Goal: Task Accomplishment & Management: Complete application form

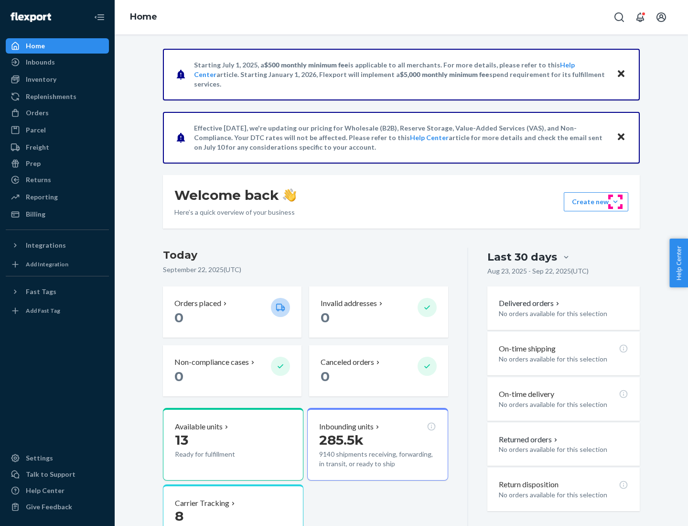
click at [615, 202] on button "Create new Create new inbound Create new order Create new product" at bounding box center [596, 201] width 65 height 19
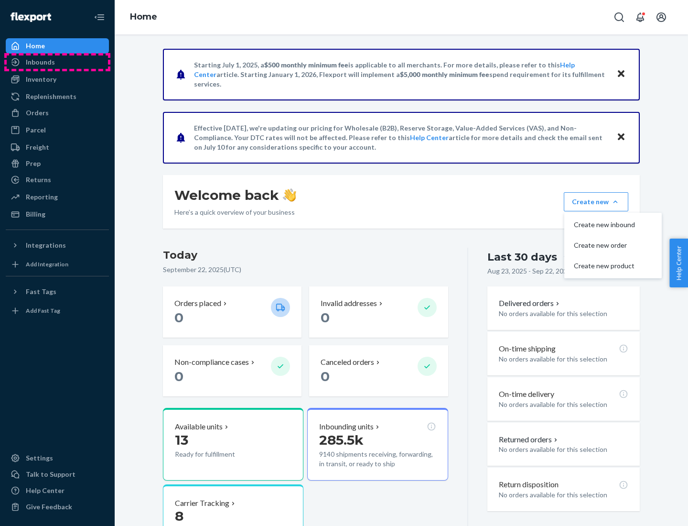
click at [57, 62] on div "Inbounds" at bounding box center [57, 61] width 101 height 13
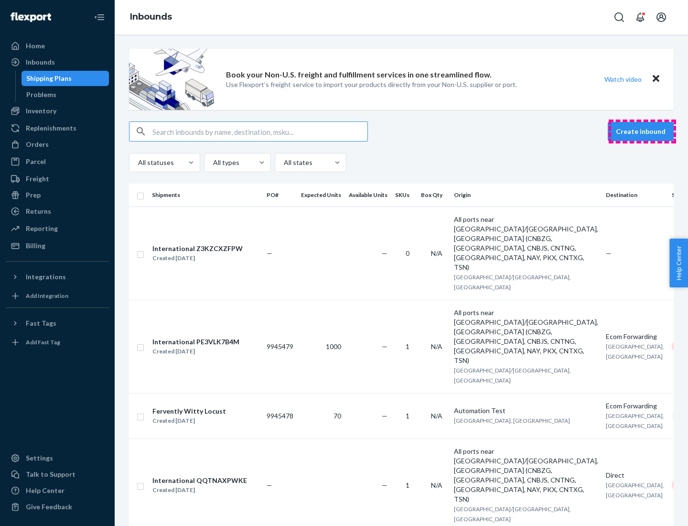
click at [642, 131] on button "Create inbound" at bounding box center [641, 131] width 66 height 19
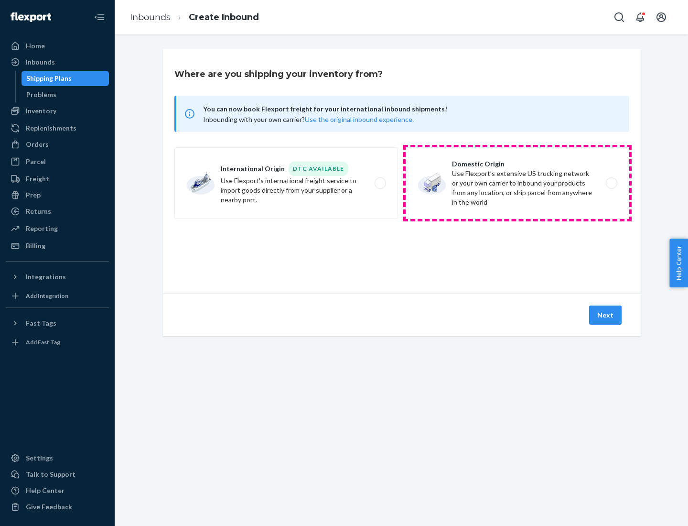
click at [517, 183] on label "Domestic Origin Use Flexport’s extensive US trucking network or your own carrie…" at bounding box center [518, 183] width 224 height 72
click at [611, 183] on input "Domestic Origin Use Flexport’s extensive US trucking network or your own carrie…" at bounding box center [614, 183] width 6 height 6
radio input "true"
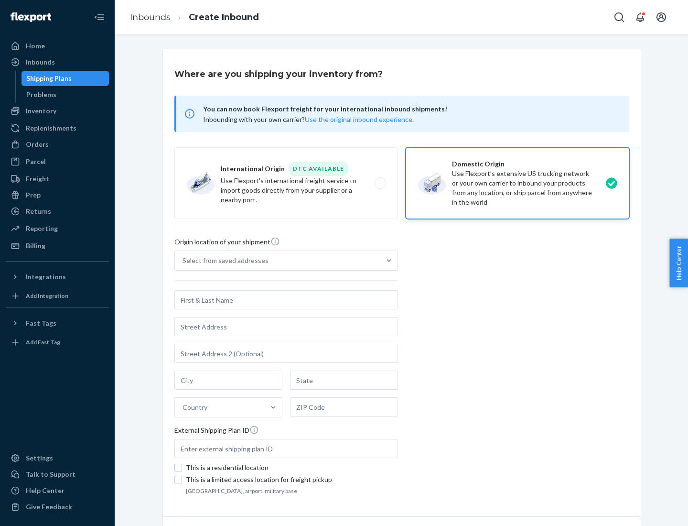
click at [223, 260] on div "Select from saved addresses" at bounding box center [226, 261] width 86 height 10
click at [183, 260] on input "Select from saved addresses" at bounding box center [183, 261] width 1 height 10
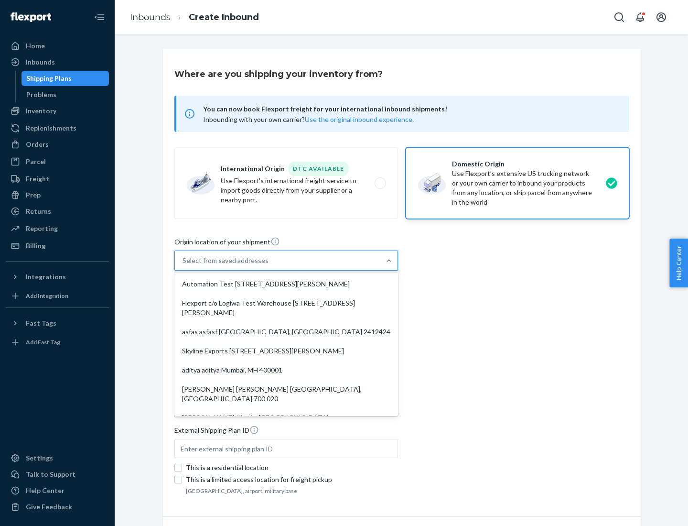
scroll to position [4, 0]
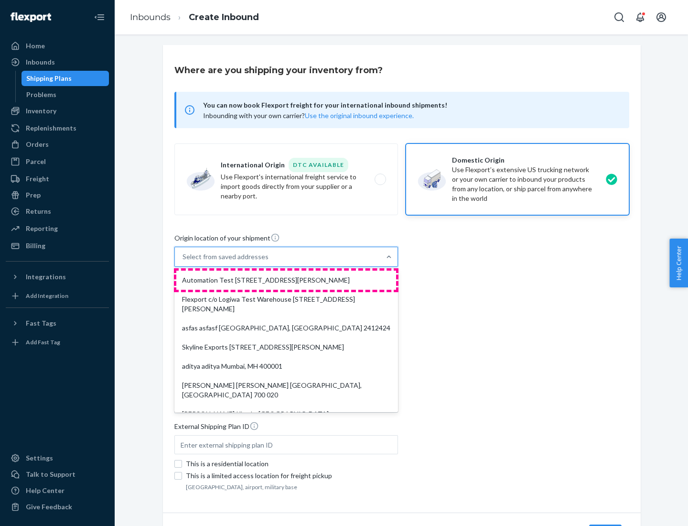
click at [286, 280] on div "Automation Test [STREET_ADDRESS][PERSON_NAME]" at bounding box center [286, 279] width 220 height 19
click at [183, 261] on input "option Automation Test [STREET_ADDRESS][PERSON_NAME]. 9 results available. Use …" at bounding box center [183, 257] width 1 height 10
type input "Automation Test"
type input "9th Floor"
type input "[GEOGRAPHIC_DATA]"
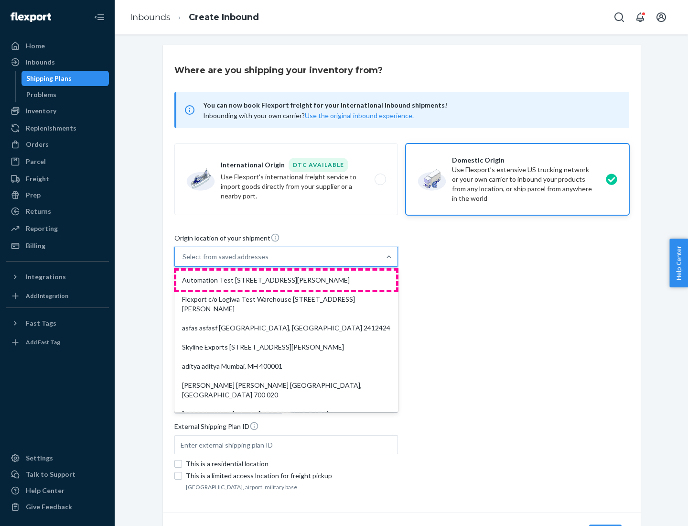
type input "CA"
type input "94104"
type input "[STREET_ADDRESS][PERSON_NAME]"
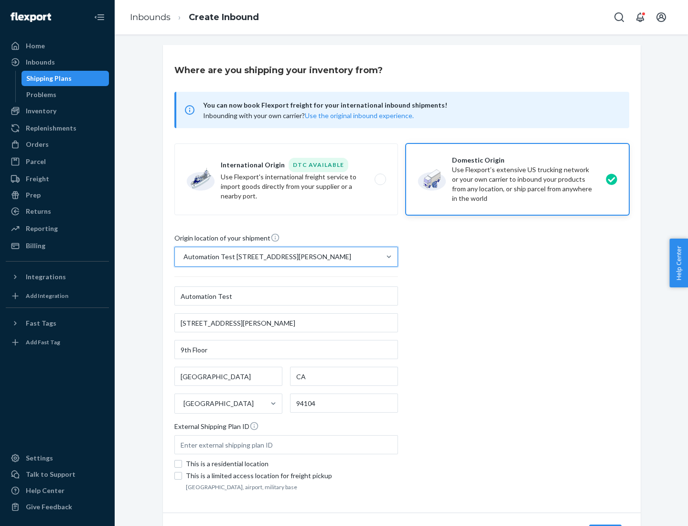
scroll to position [56, 0]
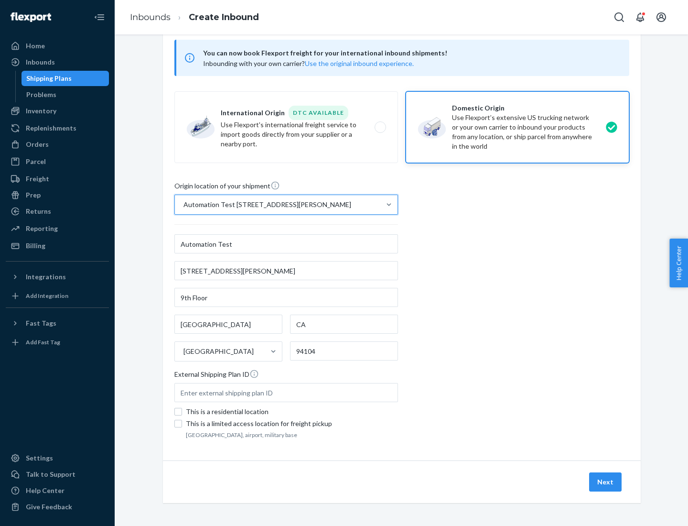
click at [606, 482] on button "Next" at bounding box center [605, 481] width 32 height 19
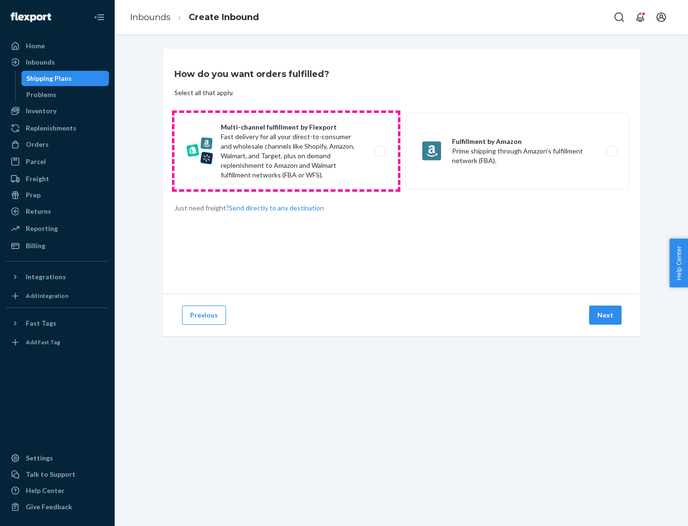
click at [286, 151] on label "Multi-channel fulfillment by Flexport Fast delivery for all your direct-to-cons…" at bounding box center [286, 151] width 224 height 76
click at [380, 151] on input "Multi-channel fulfillment by Flexport Fast delivery for all your direct-to-cons…" at bounding box center [383, 151] width 6 height 6
radio input "true"
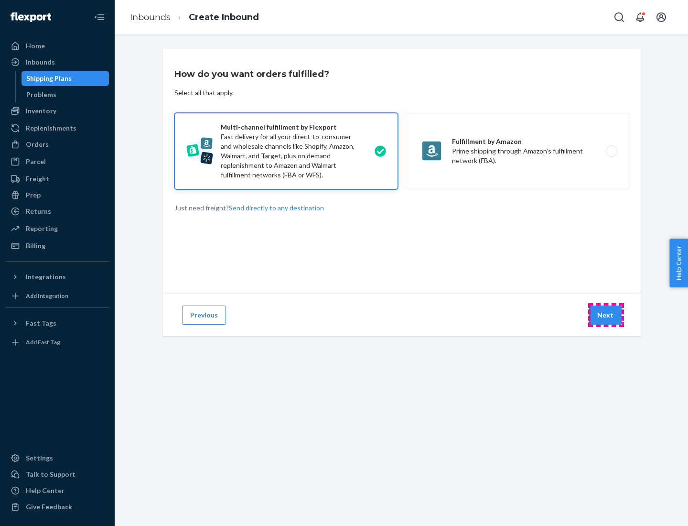
click at [606, 315] on button "Next" at bounding box center [605, 314] width 32 height 19
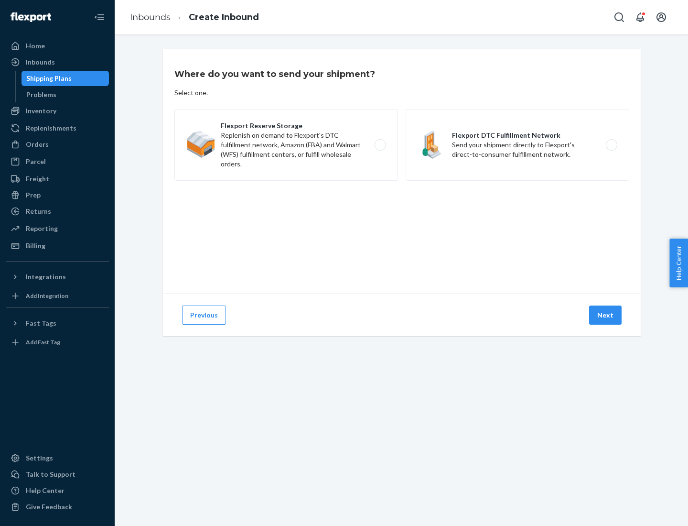
click at [517, 145] on label "Flexport DTC Fulfillment Network Send your shipment directly to Flexport's dire…" at bounding box center [518, 145] width 224 height 72
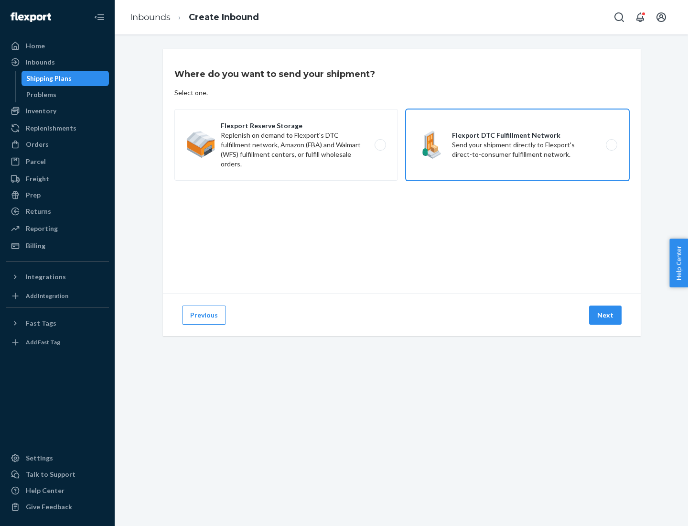
click at [611, 145] on input "Flexport DTC Fulfillment Network Send your shipment directly to Flexport's dire…" at bounding box center [614, 145] width 6 height 6
radio input "true"
click at [606, 315] on button "Next" at bounding box center [605, 314] width 32 height 19
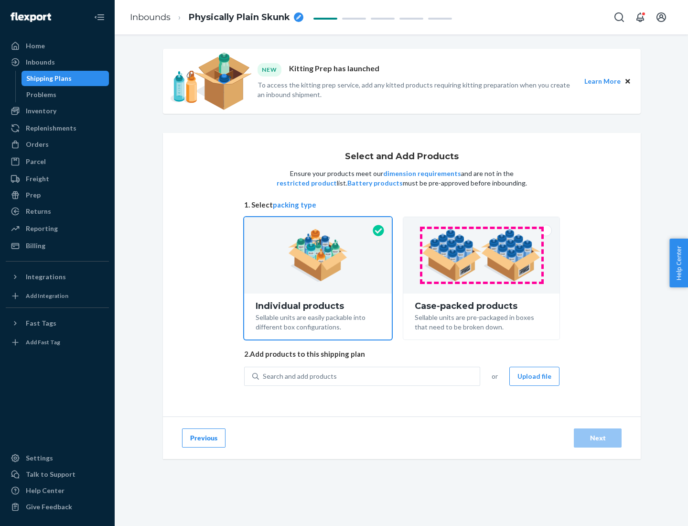
click at [482, 255] on img at bounding box center [481, 255] width 119 height 53
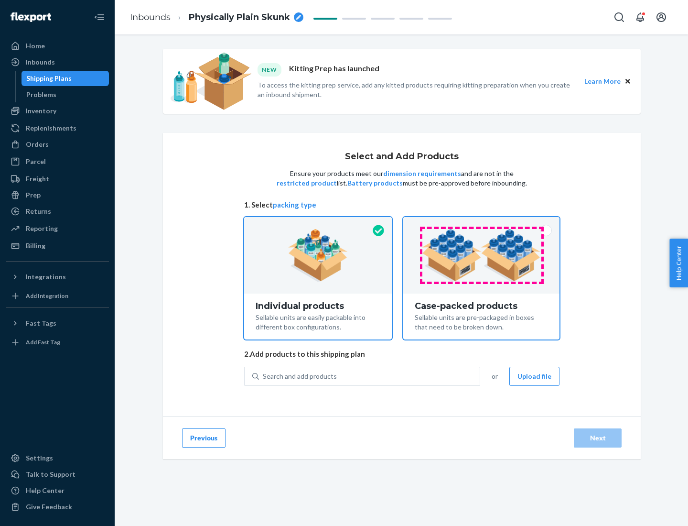
click at [482, 223] on input "Case-packed products Sellable units are pre-packaged in boxes that need to be b…" at bounding box center [481, 220] width 6 height 6
radio input "true"
radio input "false"
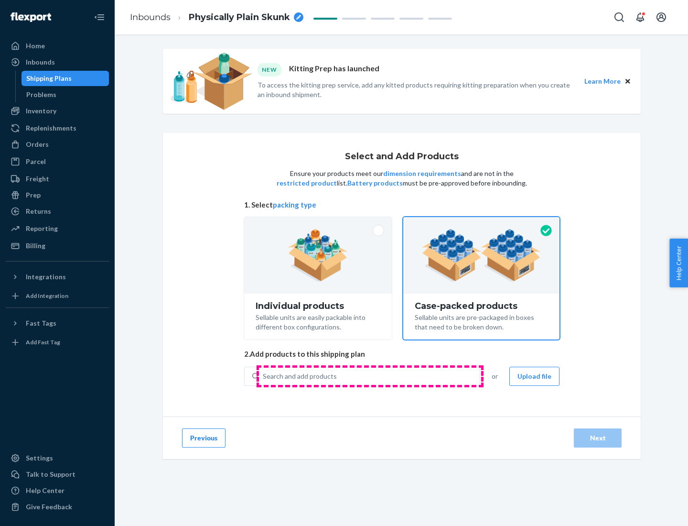
click at [370, 376] on div "Search and add products" at bounding box center [369, 375] width 221 height 17
click at [264, 376] on input "Search and add products" at bounding box center [263, 376] width 1 height 10
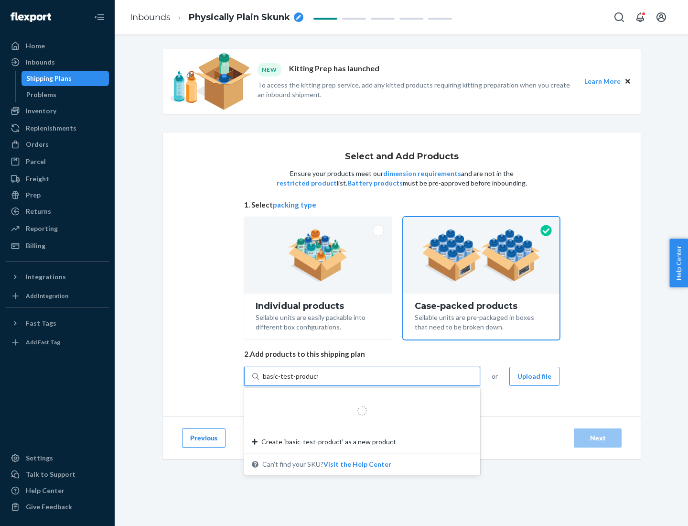
type input "basic-test-product-1"
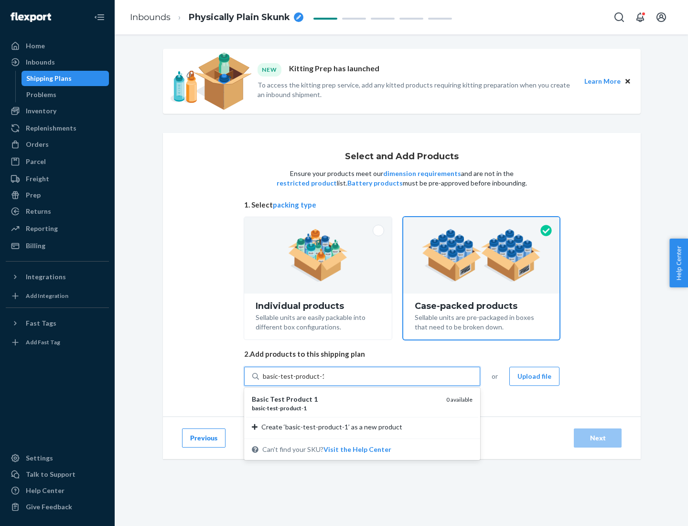
click at [345, 408] on div "basic - test - product - 1" at bounding box center [345, 408] width 187 height 8
click at [324, 381] on input "basic-test-product-1" at bounding box center [293, 376] width 61 height 10
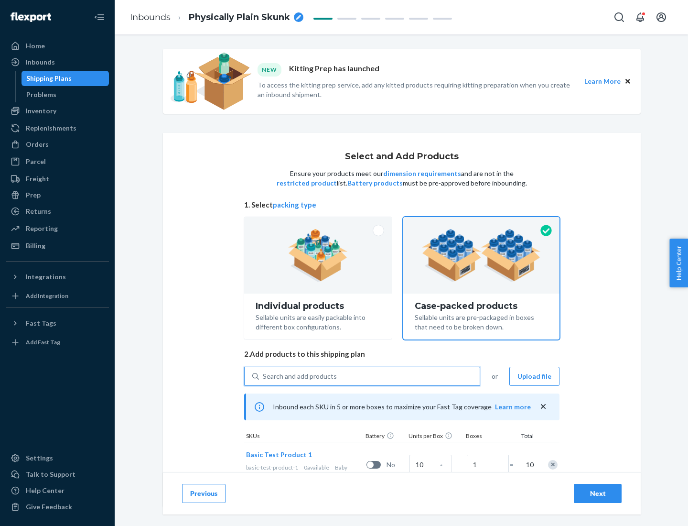
scroll to position [34, 0]
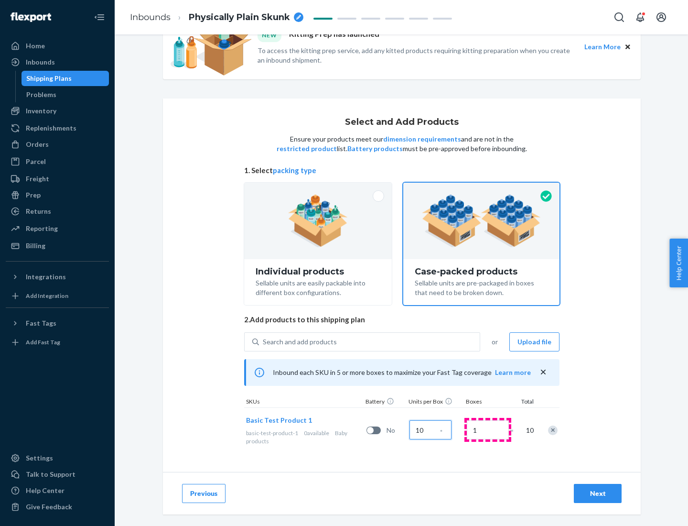
type input "10"
type input "7"
click at [598, 493] on div "Next" at bounding box center [598, 493] width 32 height 10
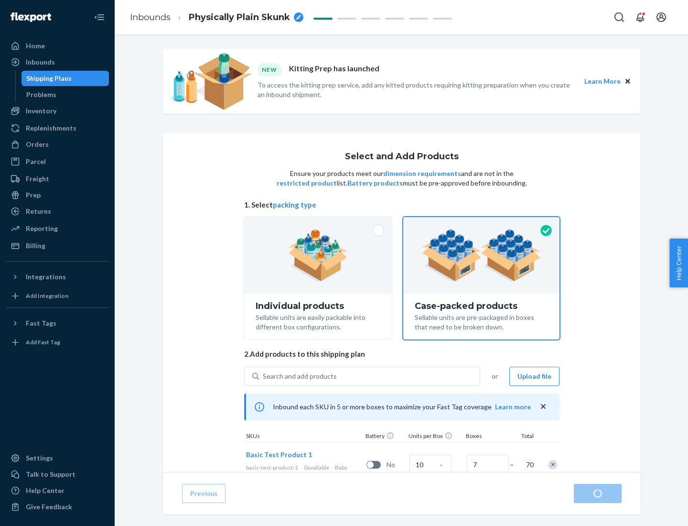
radio input "true"
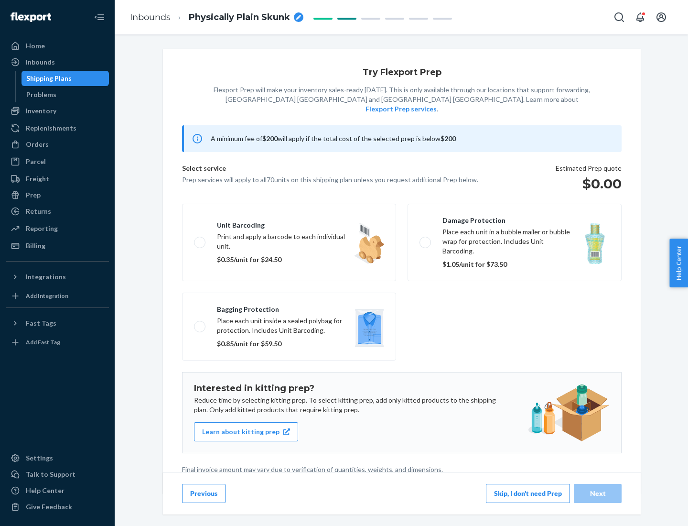
scroll to position [2, 0]
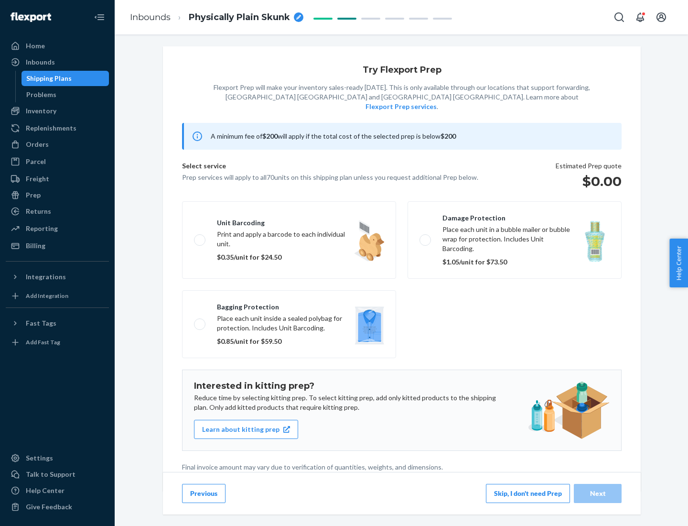
click at [289, 304] on label "Bagging protection Place each unit inside a sealed polybag for protection. Incl…" at bounding box center [289, 324] width 214 height 68
click at [200, 321] on input "Bagging protection Place each unit inside a sealed polybag for protection. Incl…" at bounding box center [197, 324] width 6 height 6
checkbox input "true"
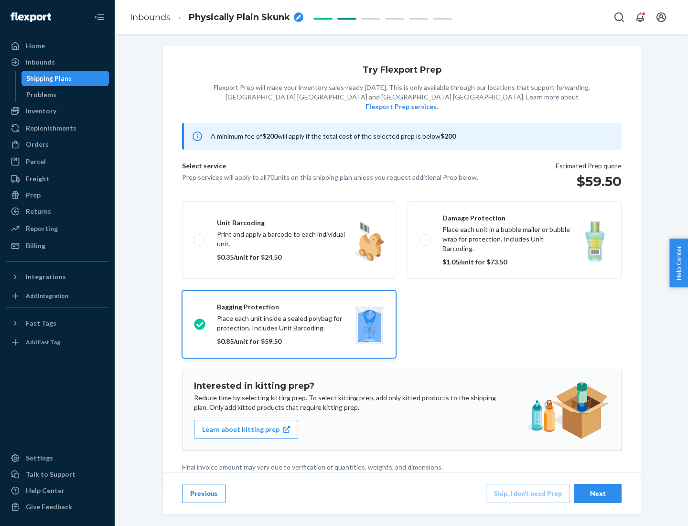
click at [598, 493] on div "Next" at bounding box center [598, 493] width 32 height 10
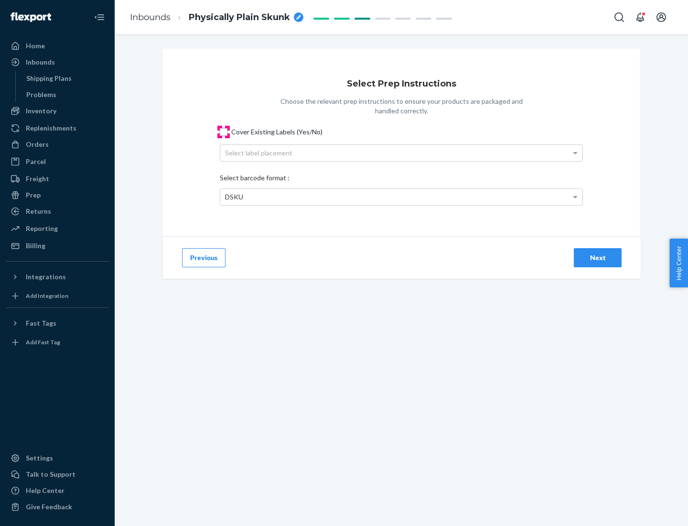
click at [224, 131] on input "Cover Existing Labels (Yes/No)" at bounding box center [224, 132] width 8 height 8
checkbox input "true"
click at [401, 152] on div "Select label placement" at bounding box center [401, 153] width 362 height 16
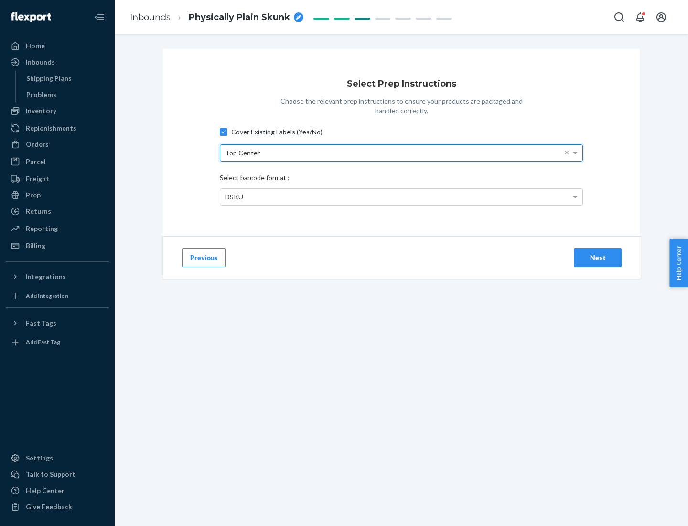
click at [401, 196] on div "DSKU" at bounding box center [401, 197] width 362 height 16
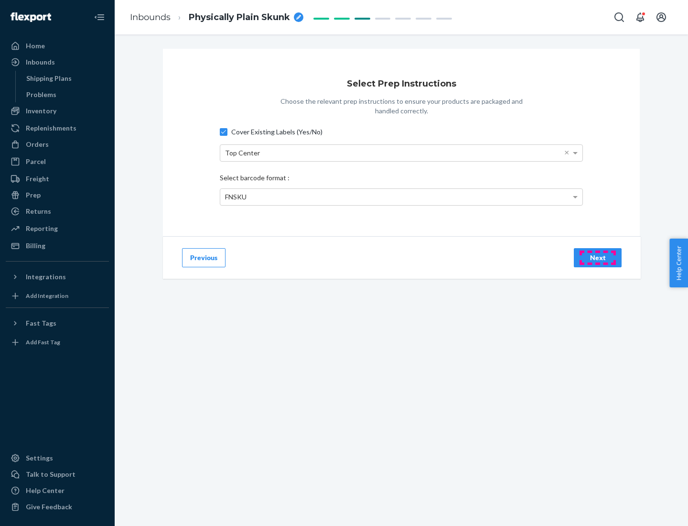
click at [598, 257] on div "Next" at bounding box center [598, 258] width 32 height 10
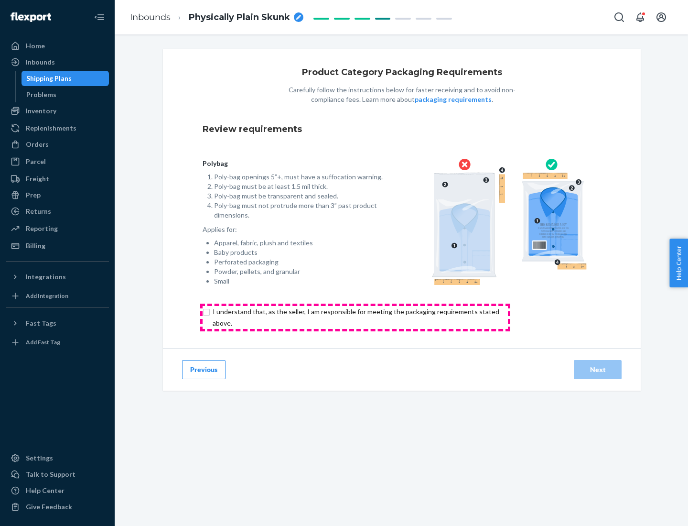
click at [355, 317] on input "checkbox" at bounding box center [362, 317] width 318 height 23
checkbox input "true"
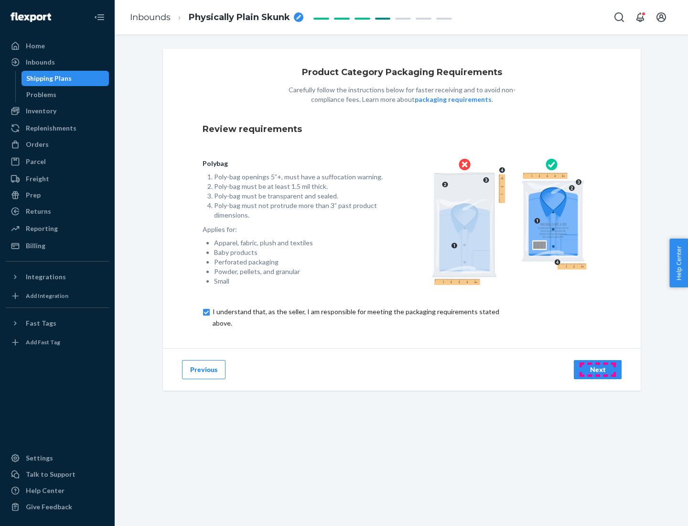
click at [598, 369] on div "Next" at bounding box center [598, 370] width 32 height 10
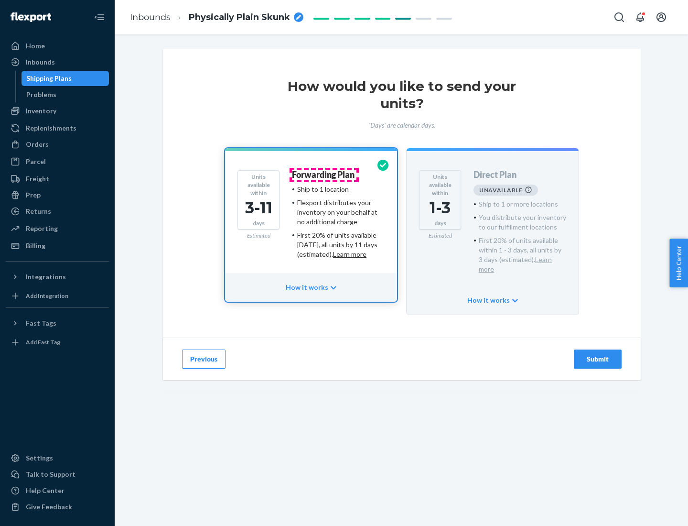
click at [324, 174] on h4 "Forwarding Plan" at bounding box center [323, 175] width 63 height 10
click at [598, 354] on div "Submit" at bounding box center [598, 359] width 32 height 10
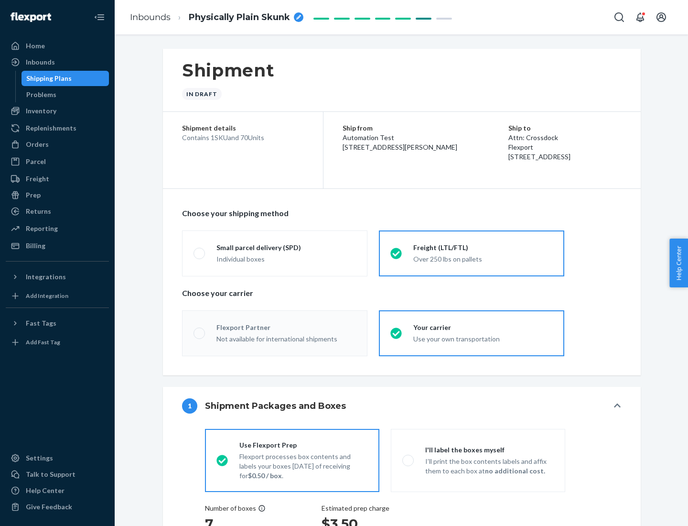
radio input "true"
radio input "false"
radio input "true"
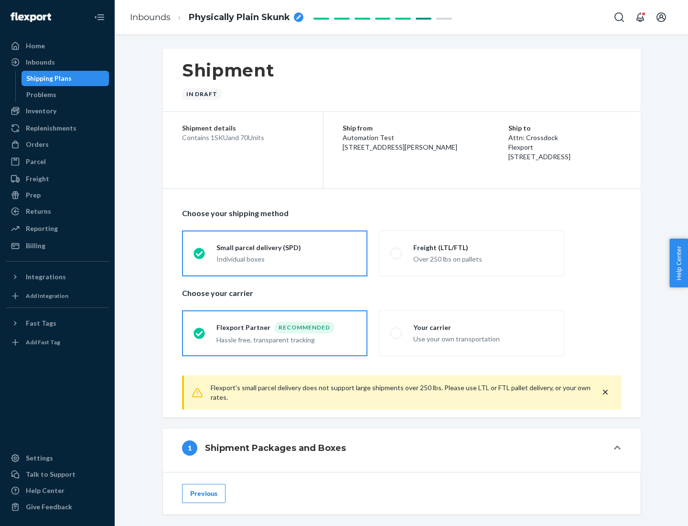
click at [286, 258] on div "Individual boxes" at bounding box center [286, 259] width 140 height 10
click at [200, 256] on input "Small parcel delivery (SPD) Individual boxes" at bounding box center [197, 253] width 6 height 6
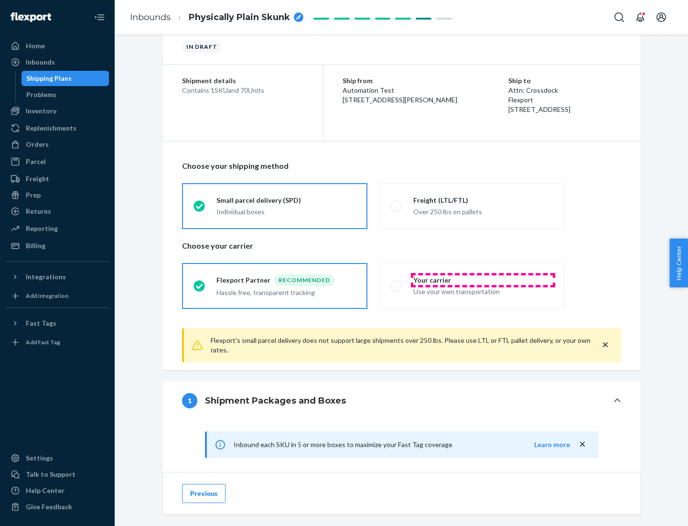
click at [483, 280] on div "Your carrier" at bounding box center [483, 280] width 140 height 10
click at [397, 282] on input "Your carrier Use your own transportation" at bounding box center [393, 285] width 6 height 6
radio input "true"
radio input "false"
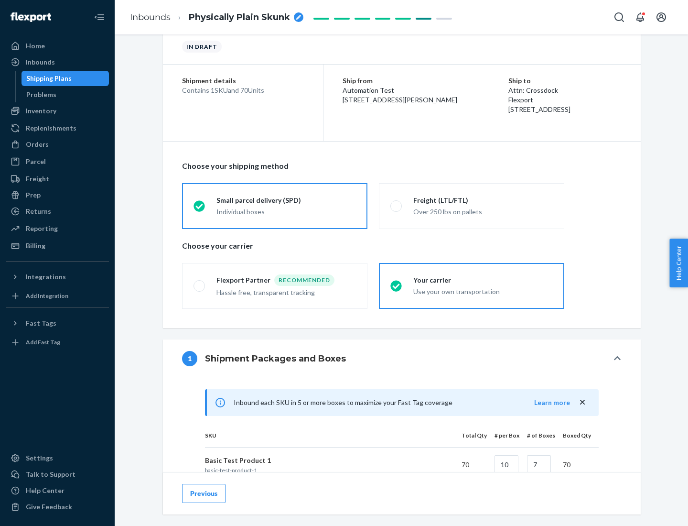
scroll to position [232, 0]
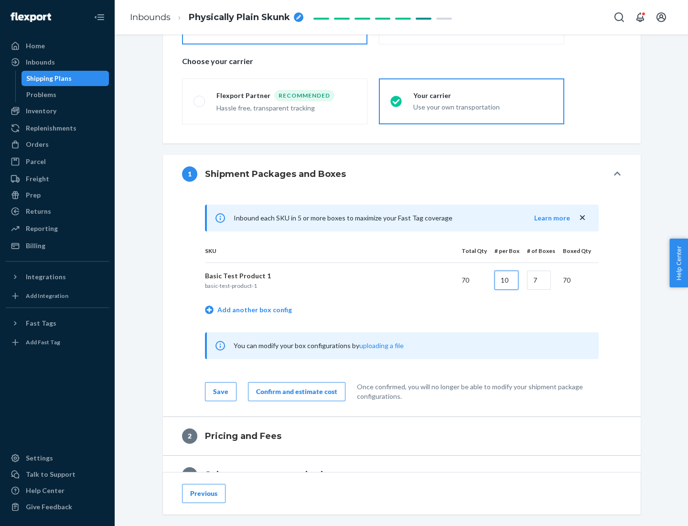
type input "10"
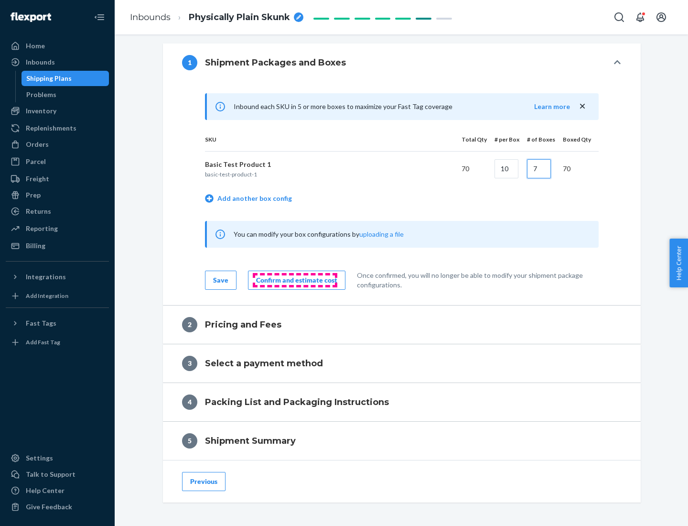
type input "7"
click at [295, 280] on div "Confirm and estimate cost" at bounding box center [296, 280] width 81 height 10
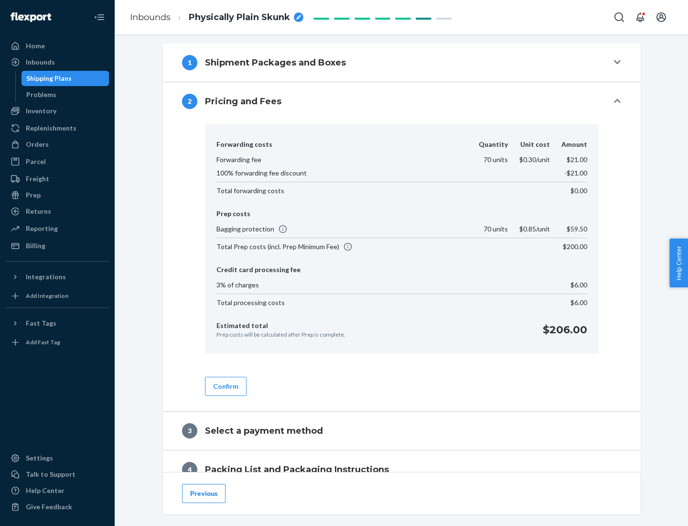
scroll to position [388, 0]
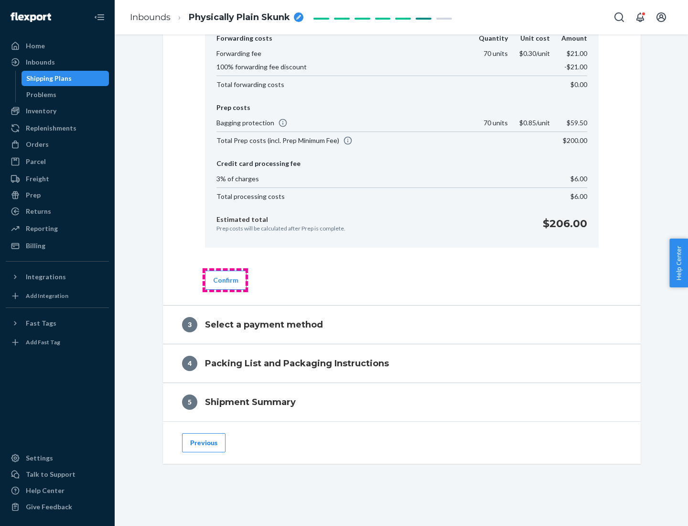
click at [225, 280] on button "Confirm" at bounding box center [226, 279] width 42 height 19
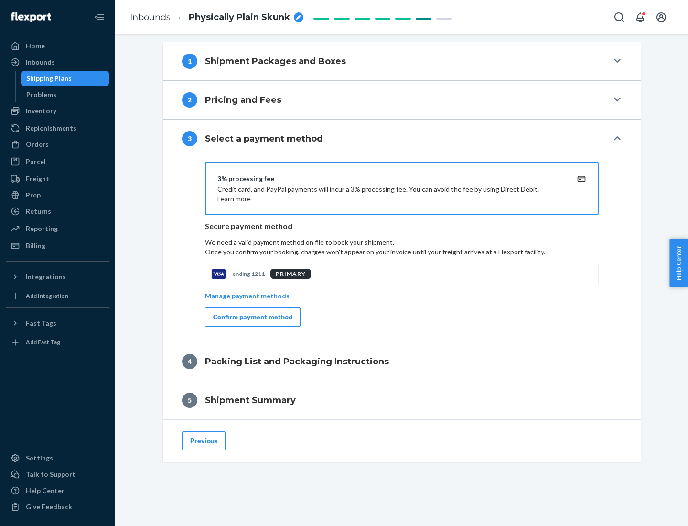
scroll to position [344, 0]
click at [252, 317] on div "Confirm payment method" at bounding box center [252, 317] width 79 height 10
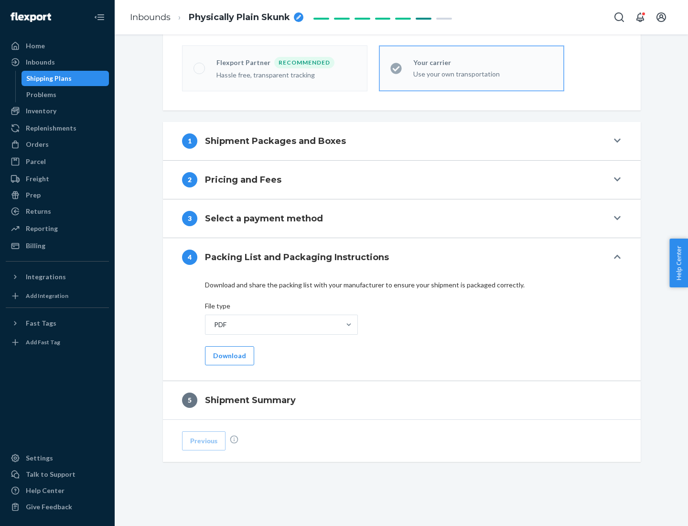
scroll to position [265, 0]
click at [228, 355] on button "Download" at bounding box center [229, 355] width 49 height 19
